Goal: Transaction & Acquisition: Purchase product/service

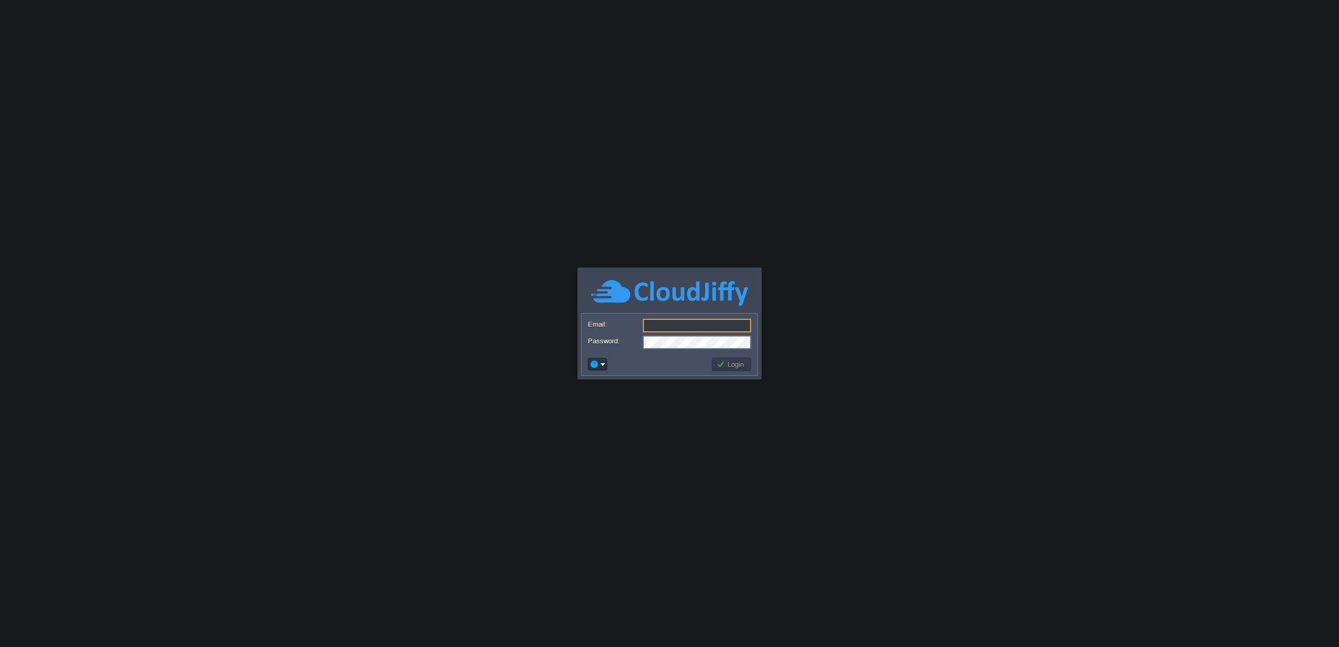
type input "[EMAIL_ADDRESS][DOMAIN_NAME]"
click at [729, 365] on button "Login" at bounding box center [731, 364] width 30 height 9
click at [739, 367] on button "Login" at bounding box center [731, 364] width 30 height 9
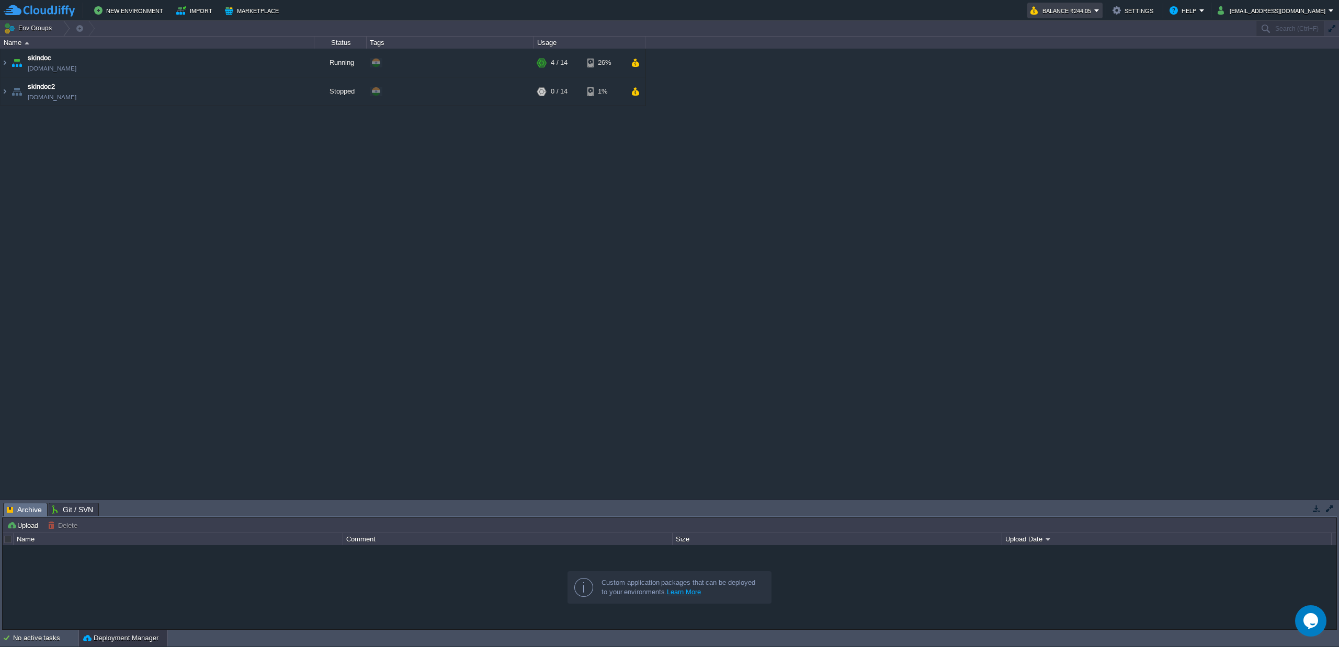
click at [1094, 8] on button "Balance ₹244.05" at bounding box center [1062, 10] width 64 height 13
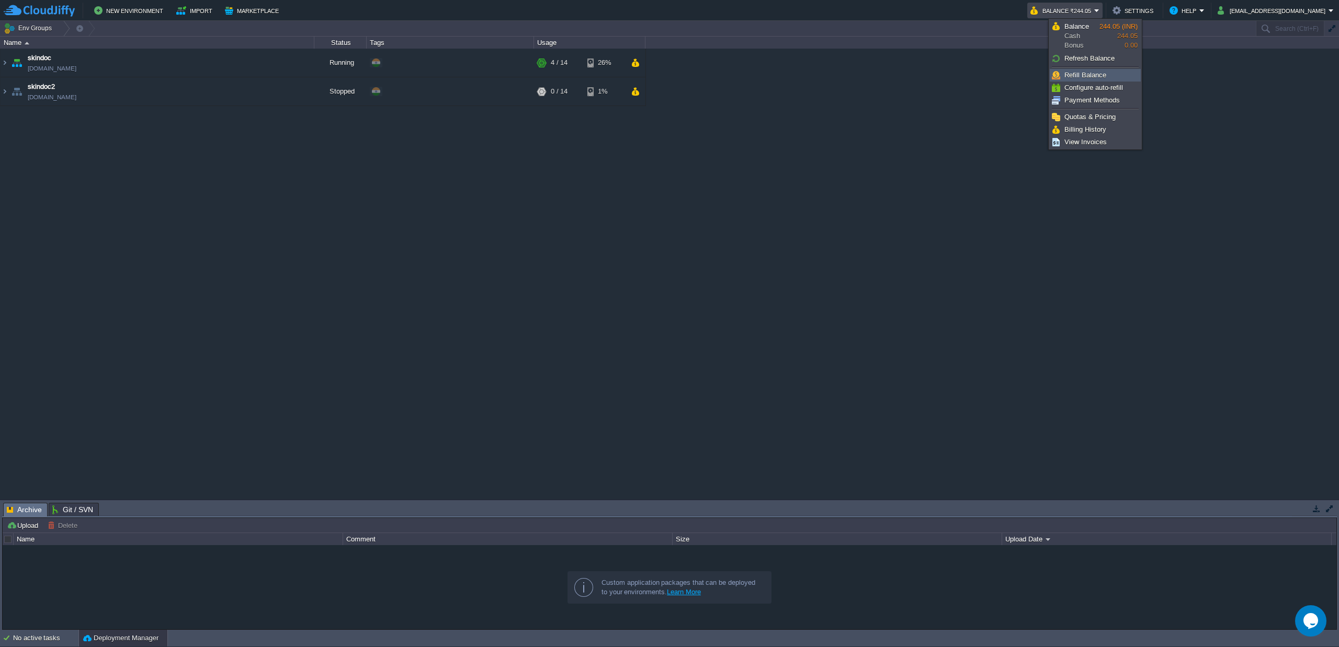
click at [1085, 73] on span "Refill Balance" at bounding box center [1085, 75] width 42 height 8
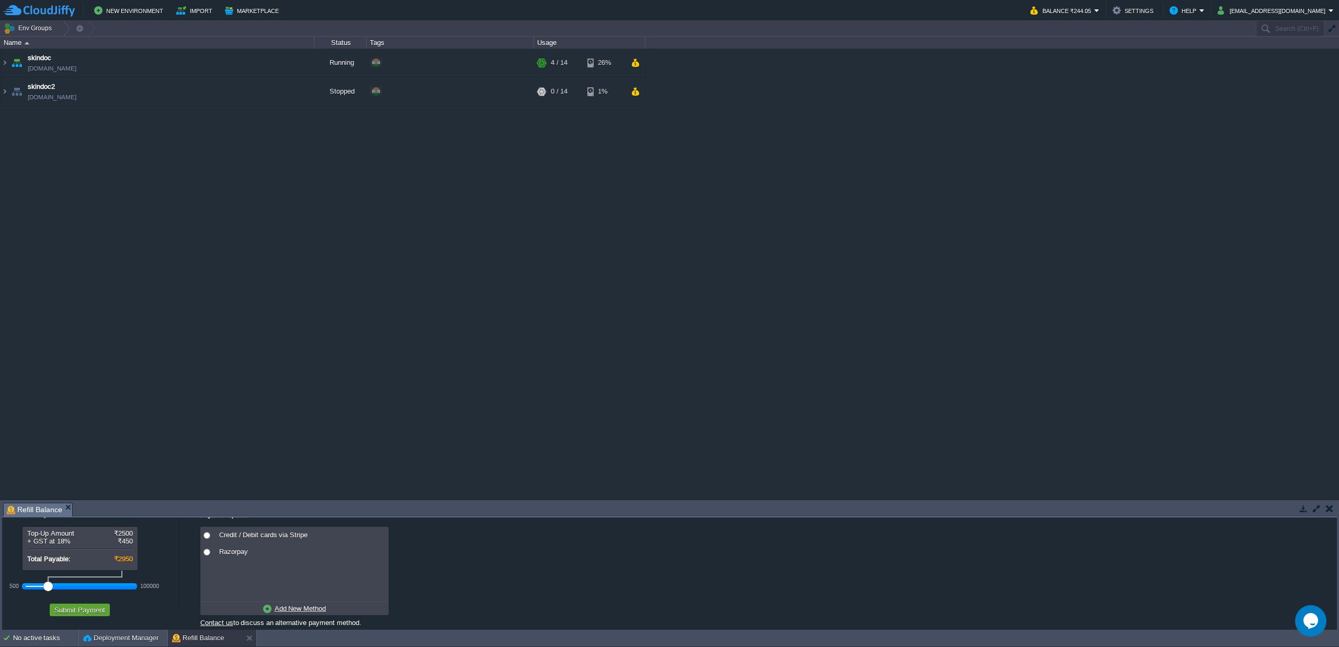
scroll to position [25, 0]
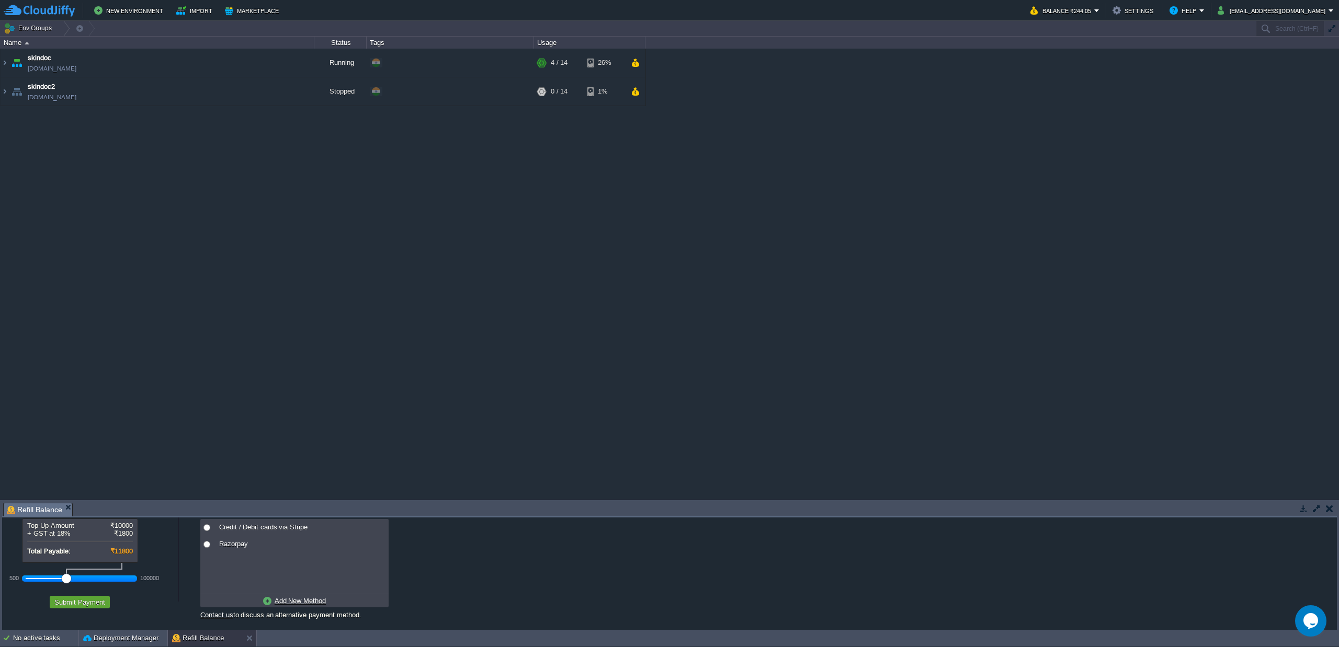
drag, startPoint x: 47, startPoint y: 577, endPoint x: 63, endPoint y: 577, distance: 16.7
click at [63, 577] on div at bounding box center [66, 578] width 9 height 9
click at [64, 578] on div at bounding box center [66, 578] width 9 height 9
click at [62, 578] on div at bounding box center [66, 578] width 9 height 9
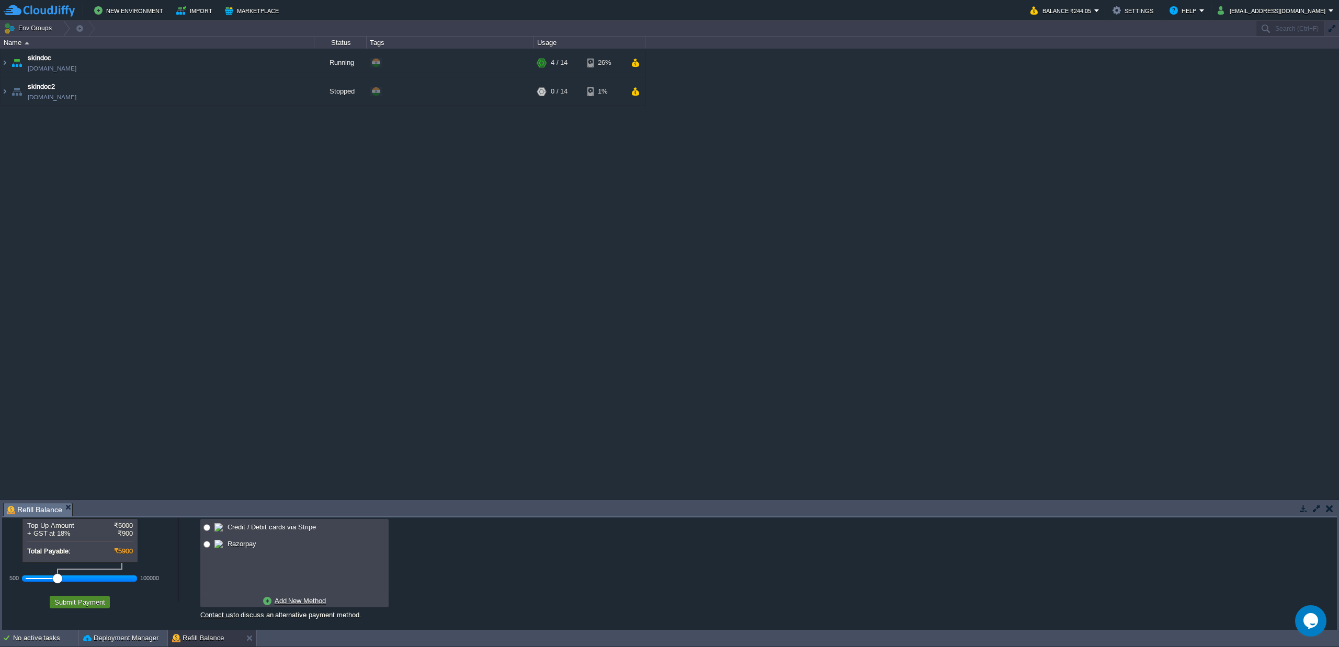
drag, startPoint x: 69, startPoint y: 600, endPoint x: 176, endPoint y: 582, distance: 108.6
click at [176, 582] on div "Sum Adjustment Top-Up Amount ₹5000 + GST at 18% ₹900 Total Payable: ₹5900 500 1…" at bounding box center [90, 554] width 176 height 120
click at [211, 529] on td at bounding box center [206, 527] width 12 height 17
radio input "false"
radio input "true"
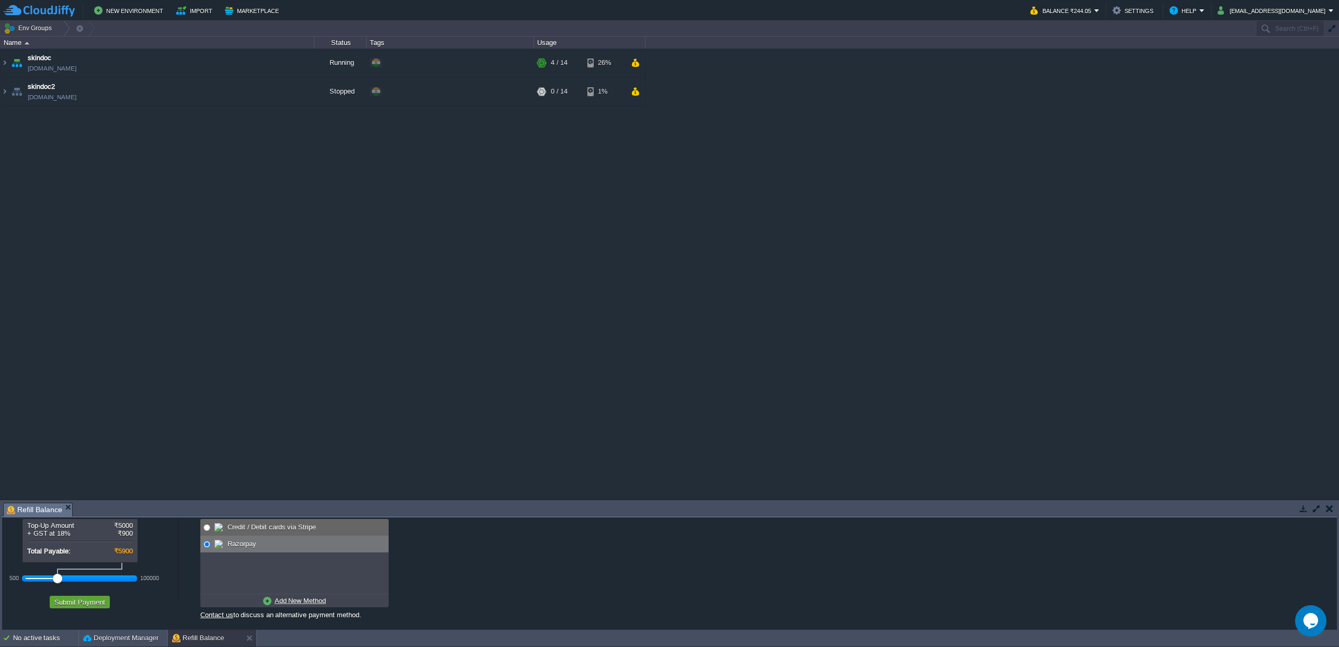
click at [238, 547] on span "Razorpay" at bounding box center [240, 544] width 31 height 8
click at [96, 603] on button "Submit Payment" at bounding box center [79, 602] width 57 height 9
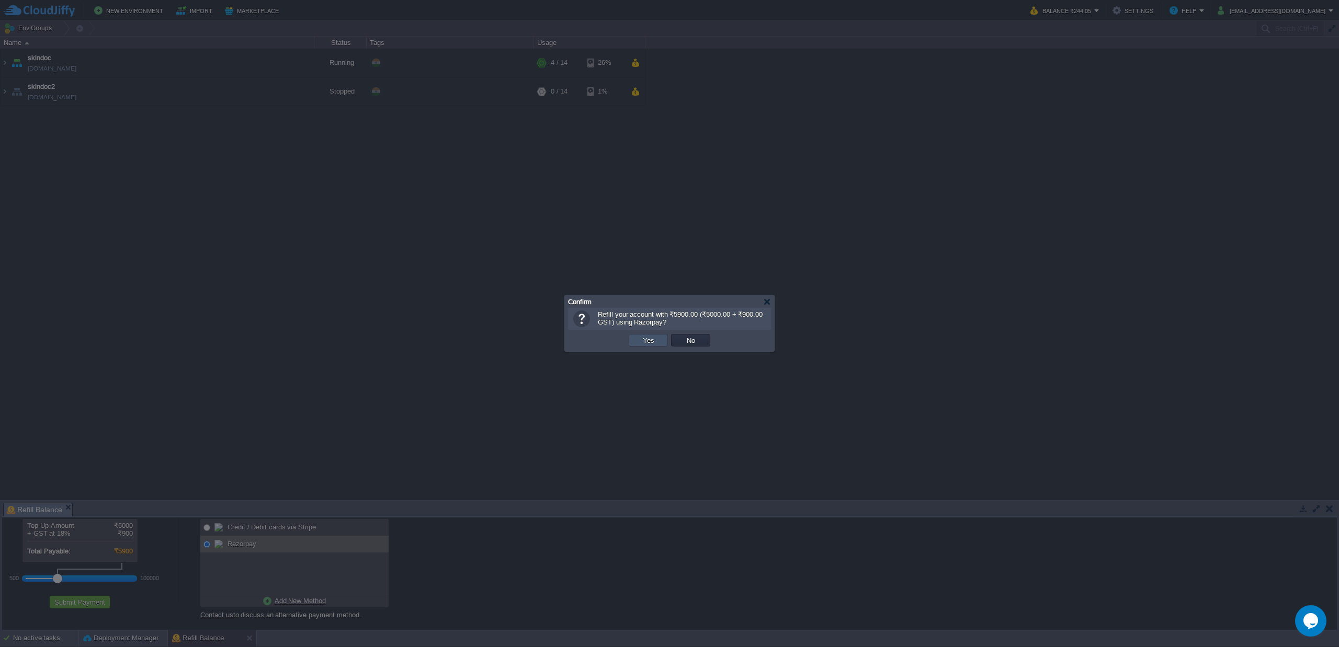
click at [654, 340] on button "Yes" at bounding box center [648, 340] width 18 height 9
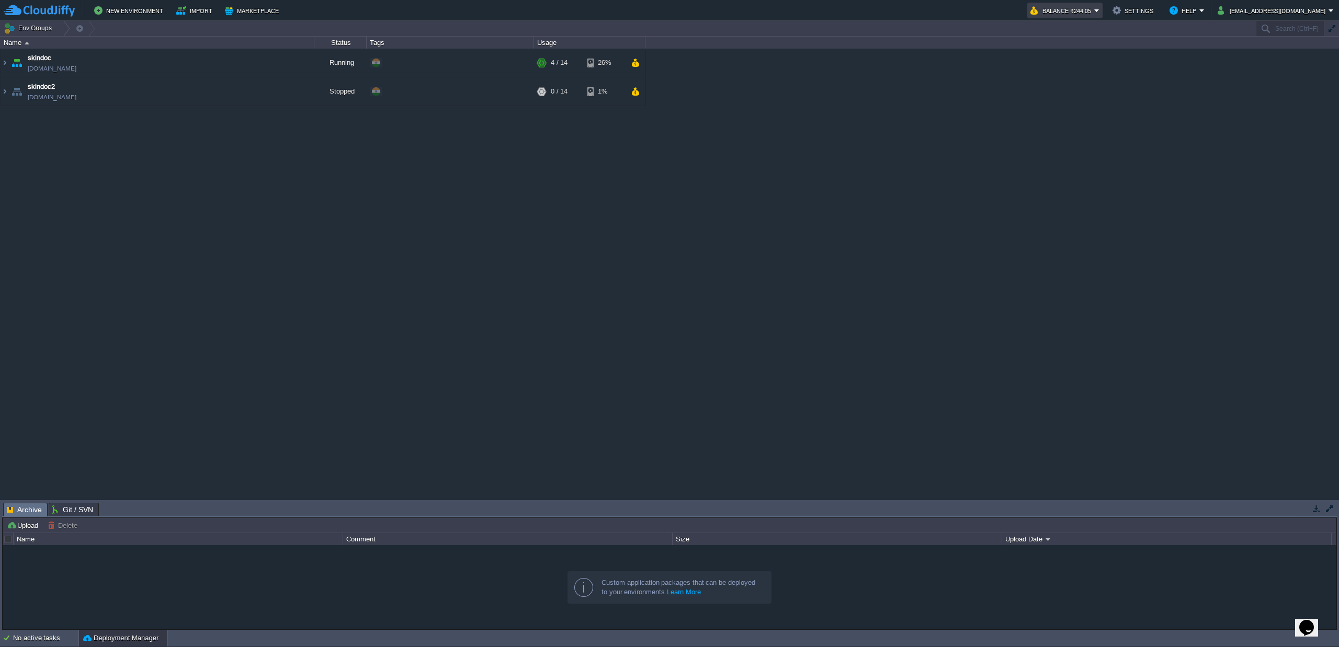
click at [1094, 9] on button "Balance ₹244.05" at bounding box center [1062, 10] width 64 height 13
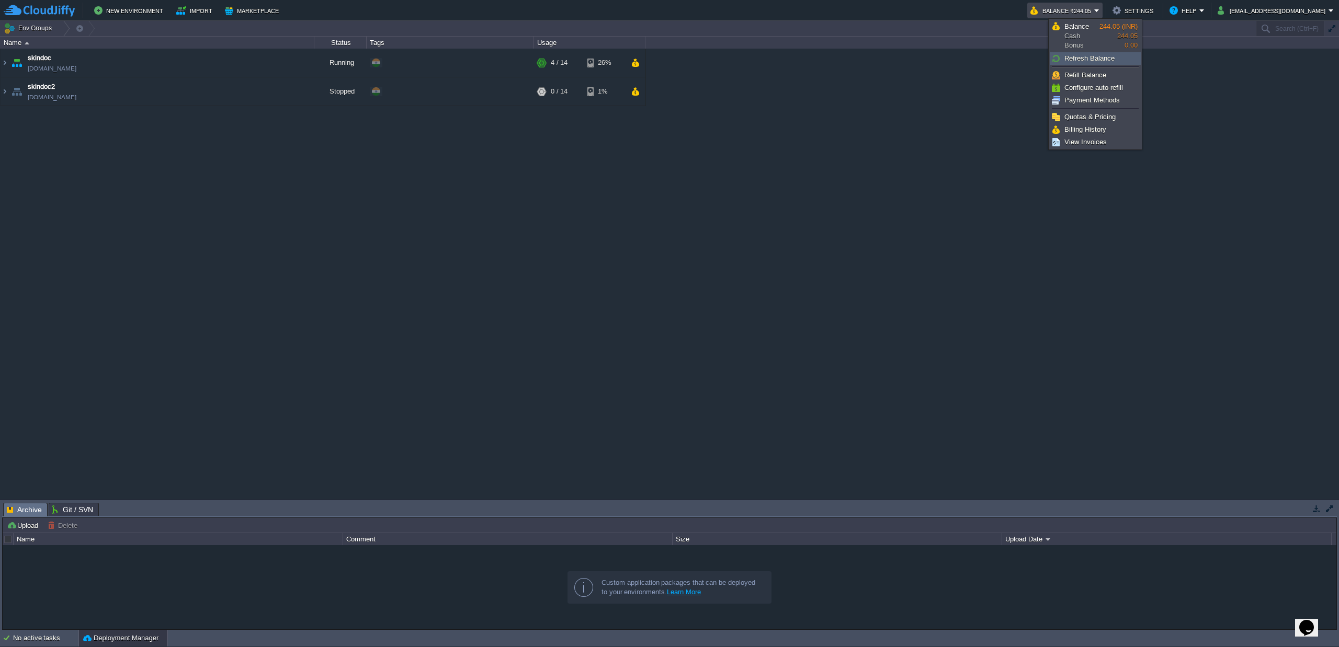
click at [1100, 57] on span "Refresh Balance" at bounding box center [1089, 58] width 50 height 8
click at [862, 165] on div "skindoc skindoc.cloudjiffy.net Running + Add to Env Group RAM 21% CPU 1% 4 / 14…" at bounding box center [669, 274] width 1339 height 451
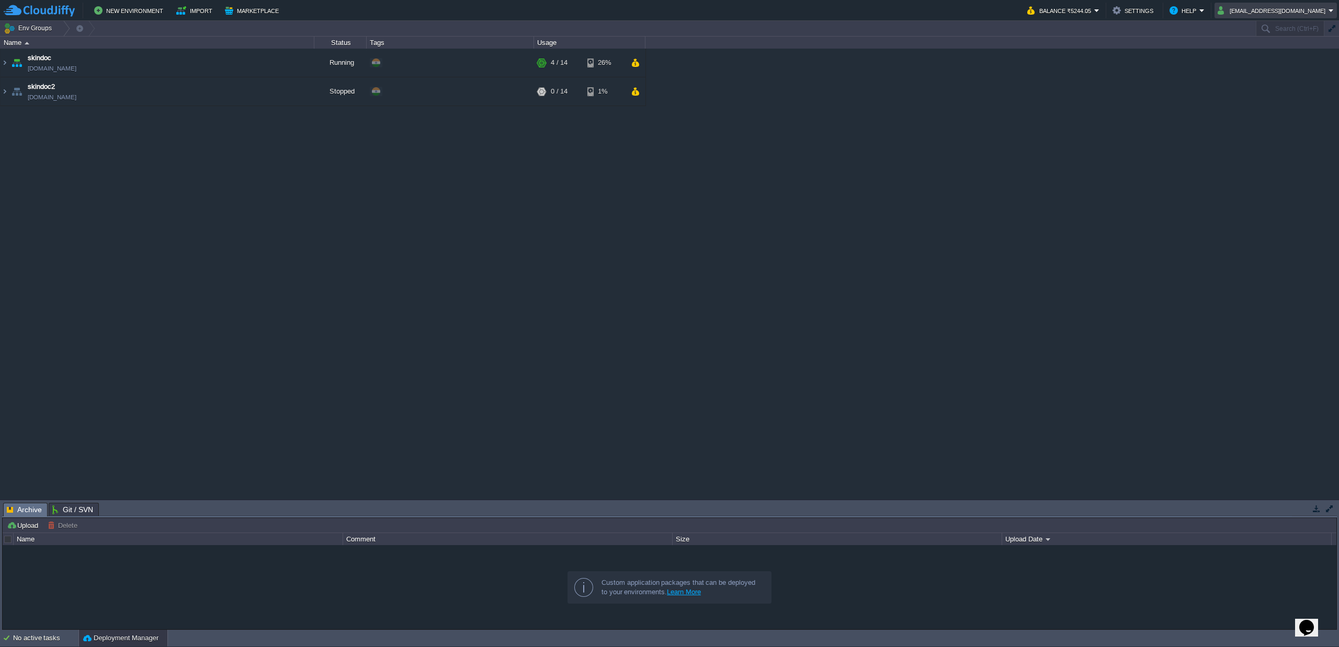
click at [1329, 11] on em "abhi@intkonsys.com" at bounding box center [1275, 10] width 116 height 13
click at [1268, 58] on span "Sign out" at bounding box center [1275, 55] width 25 height 8
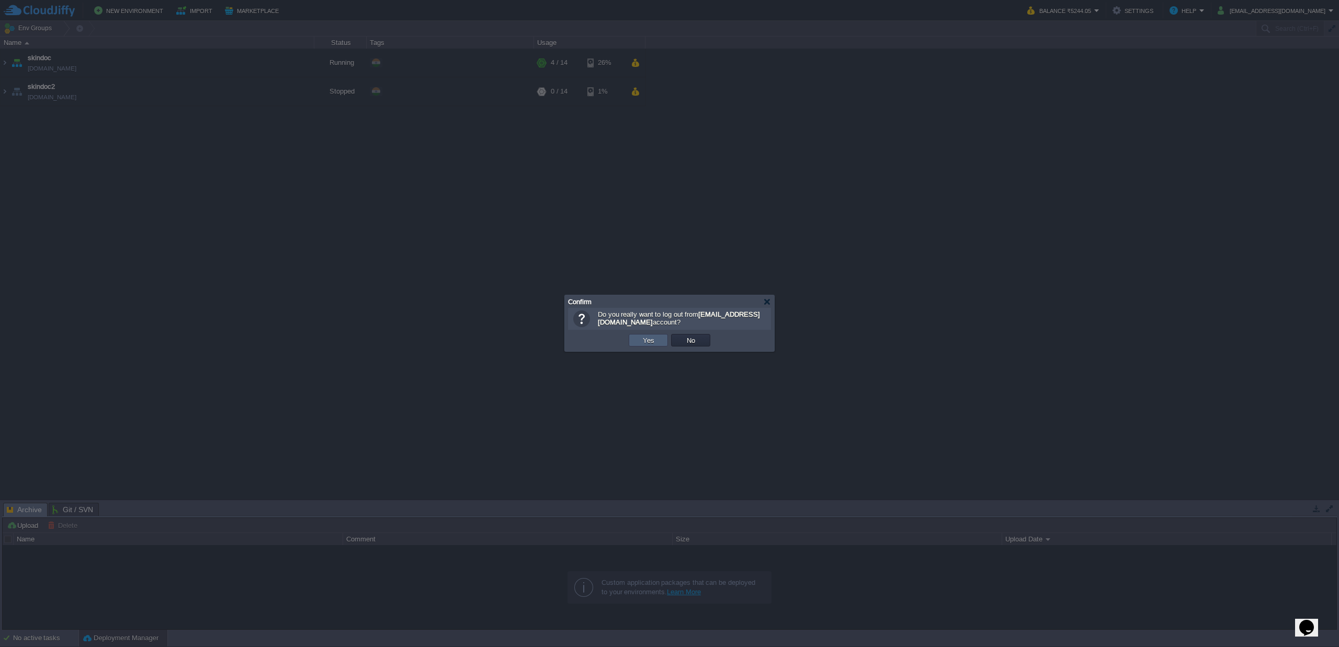
click at [637, 339] on td "Yes" at bounding box center [647, 340] width 39 height 13
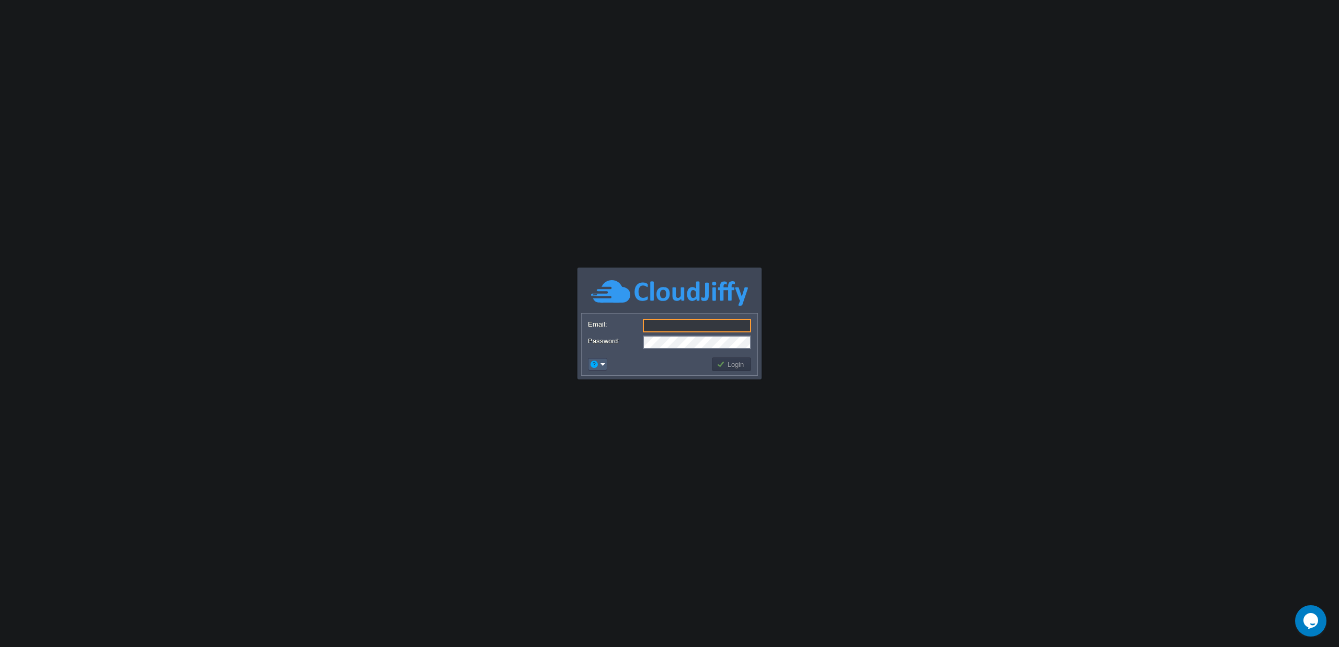
type input "abhi@intkonsys.com"
click at [599, 366] on em at bounding box center [597, 364] width 16 height 9
drag, startPoint x: 1006, startPoint y: 428, endPoint x: 632, endPoint y: 198, distance: 439.8
click at [1006, 428] on body "Application Platform v.8.10.2 Email: abhi@intkonsys.com Password: Login Reset P…" at bounding box center [669, 323] width 1339 height 647
click at [756, 124] on body "Application Platform v.8.10.2 Email: abhi@intkonsys.com Password: Login Reset P…" at bounding box center [669, 323] width 1339 height 647
